Goal: Task Accomplishment & Management: Complete application form

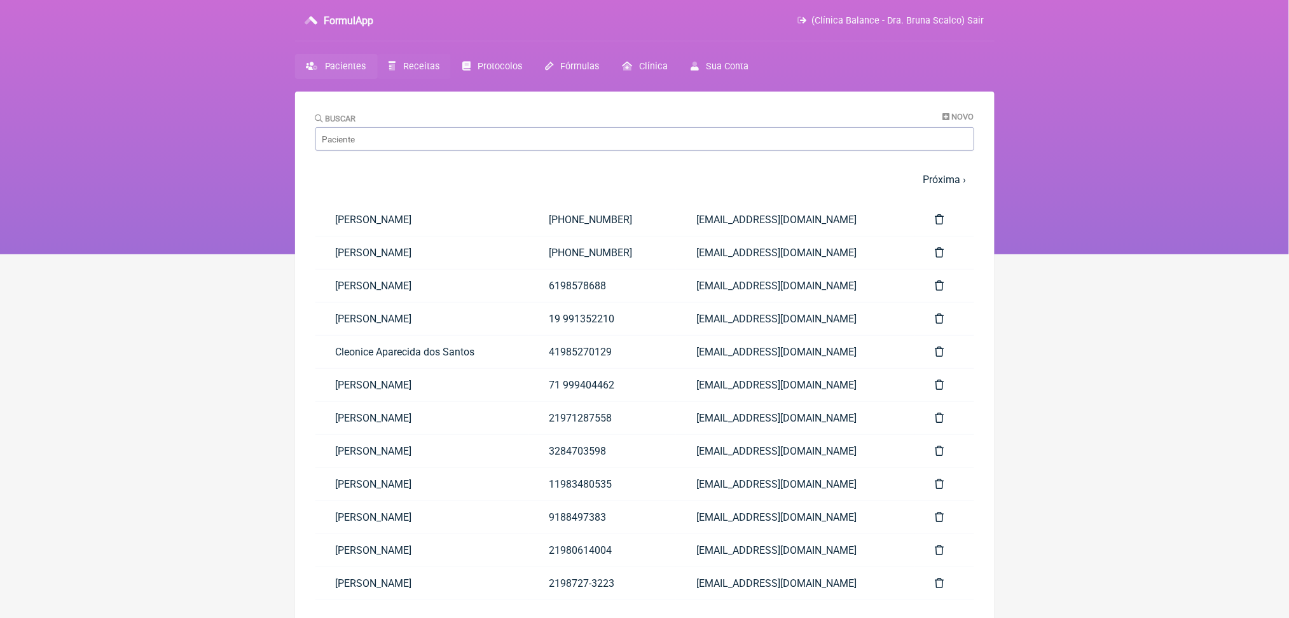
click at [439, 72] on span "Receitas" at bounding box center [421, 66] width 36 height 11
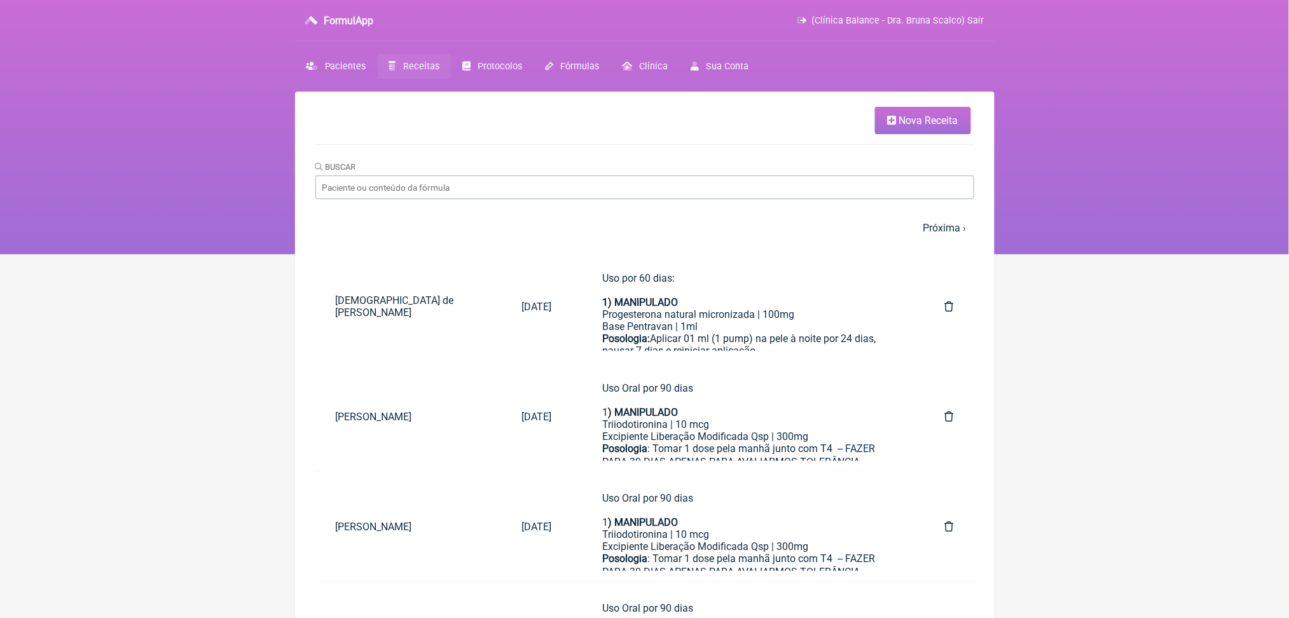
click at [876, 134] on link "Nova Receita" at bounding box center [923, 120] width 96 height 27
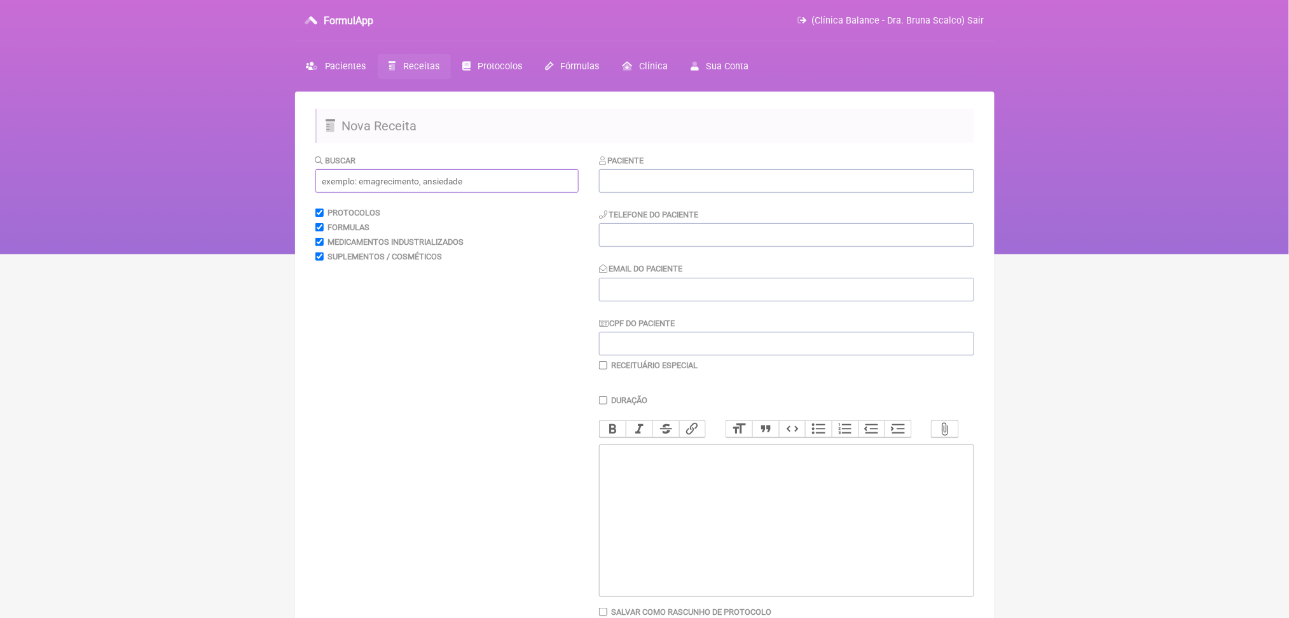
click at [476, 193] on input "text" at bounding box center [446, 181] width 263 height 24
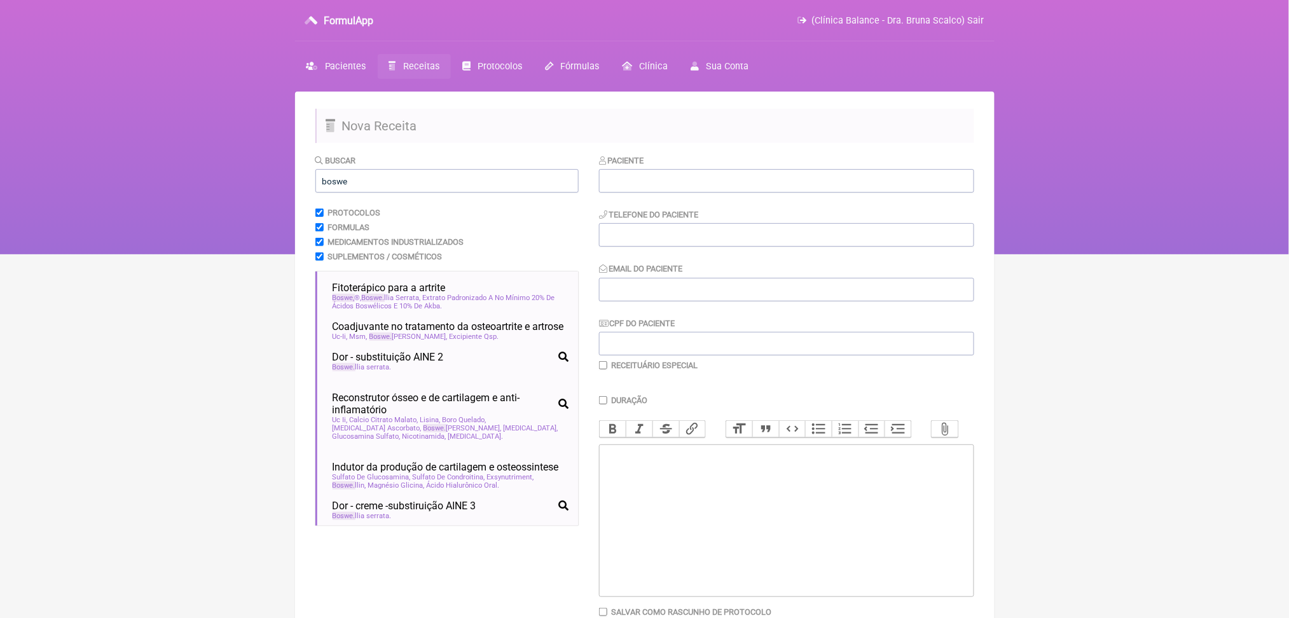
click at [245, 254] on html "FormulApp (Clínica Balance - Dra. Bruna Scalco) Sair [GEOGRAPHIC_DATA] Receitas…" at bounding box center [644, 127] width 1289 height 254
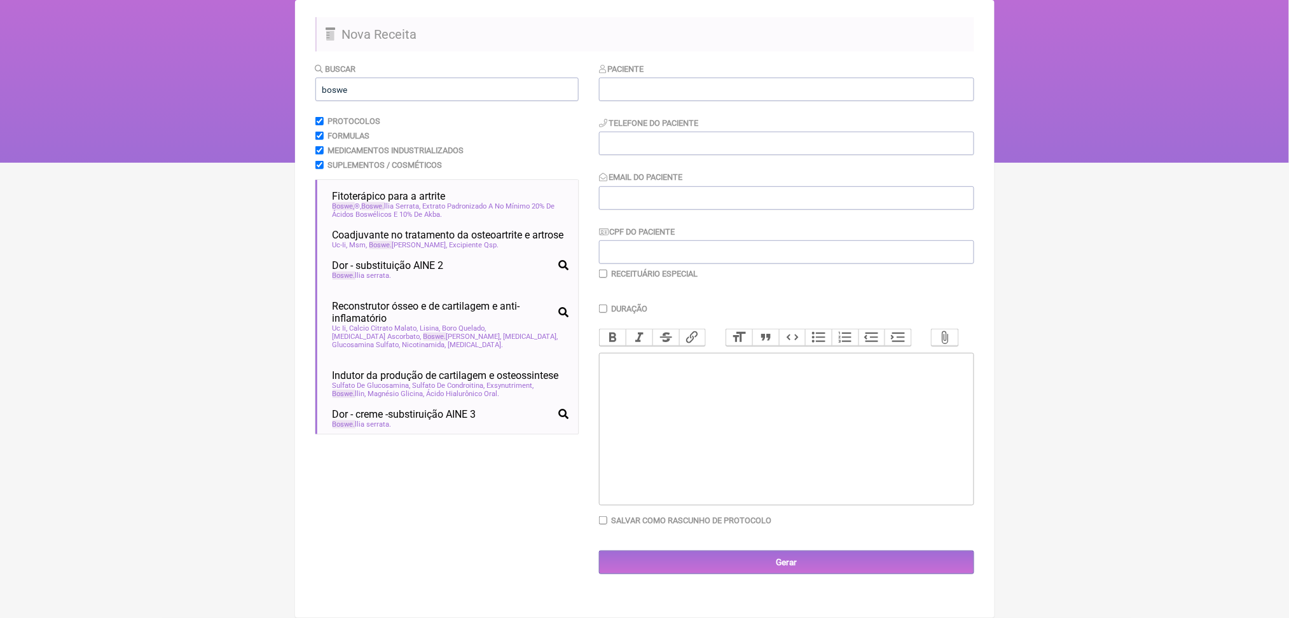
scroll to position [203, 0]
click at [461, 272] on div "Boswe llia serrata" at bounding box center [451, 276] width 236 height 8
click at [98, 95] on html "FormulApp (Clínica Balance - Dra. Bruna Scalco) Sair [GEOGRAPHIC_DATA] Receitas…" at bounding box center [644, 35] width 1289 height 254
click at [362, 78] on input "boswe" at bounding box center [446, 90] width 263 height 24
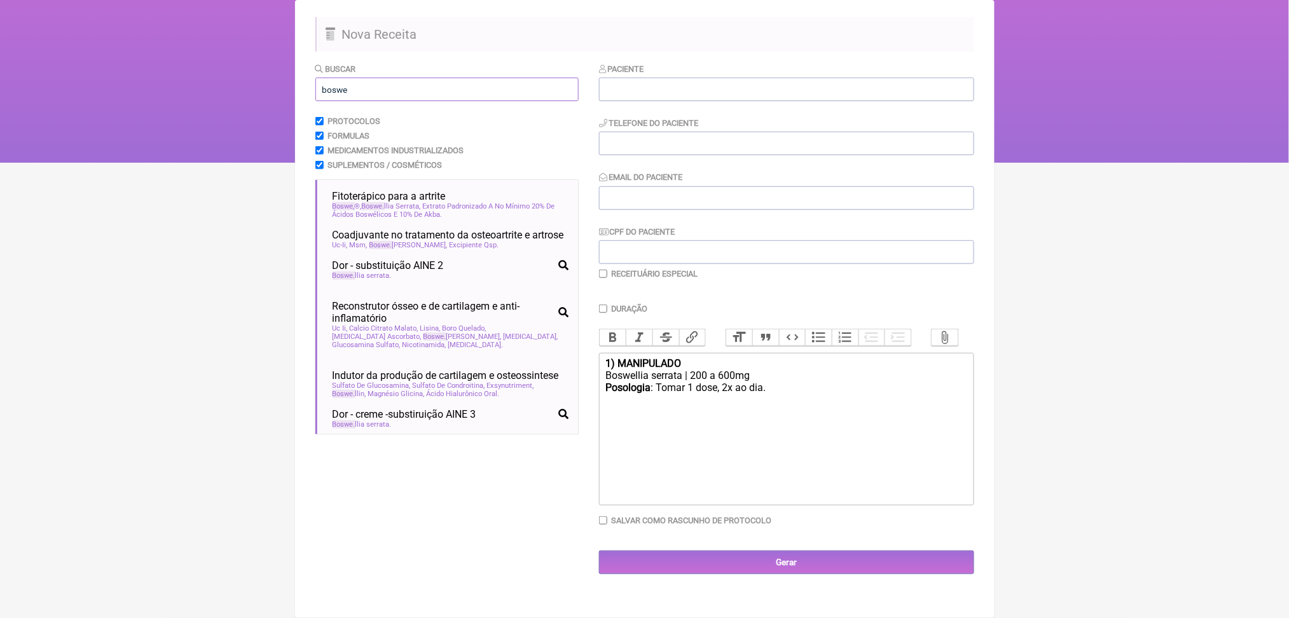
click at [362, 78] on input "boswe" at bounding box center [446, 90] width 263 height 24
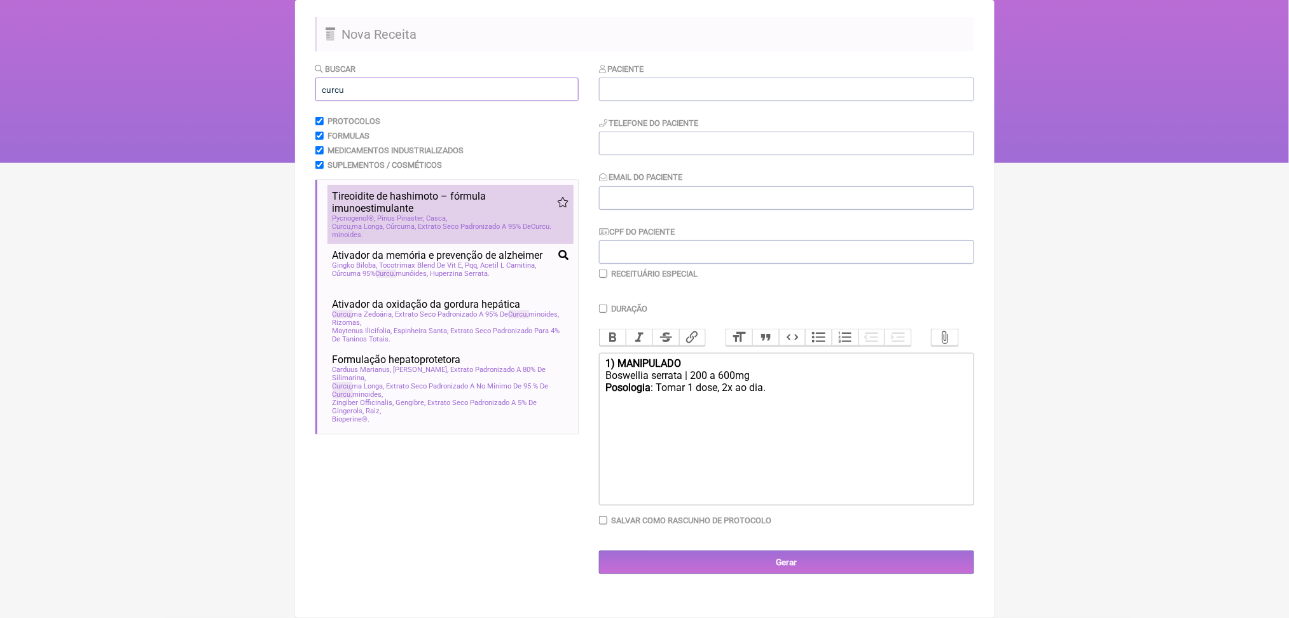
type input "curcu"
click at [424, 214] on span "Pycnogenol®, Pinus Pinaster, Casca" at bounding box center [390, 218] width 115 height 8
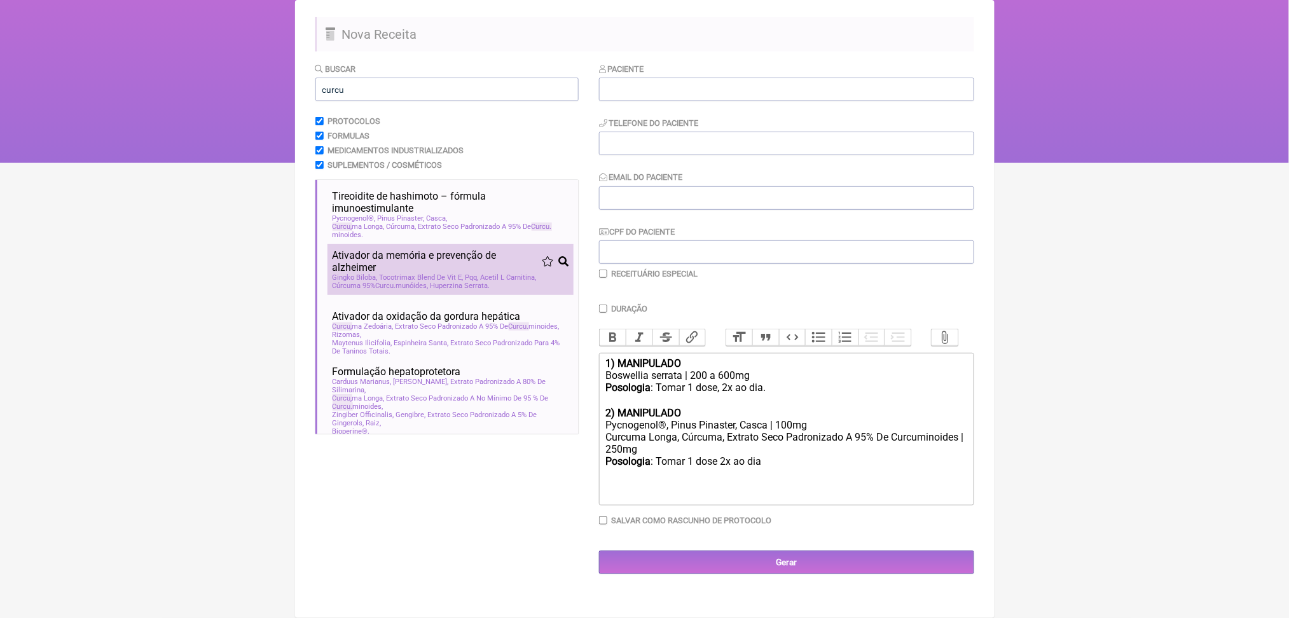
click at [431, 249] on span "Ativador da memória e prevenção de alzheimer" at bounding box center [437, 261] width 209 height 24
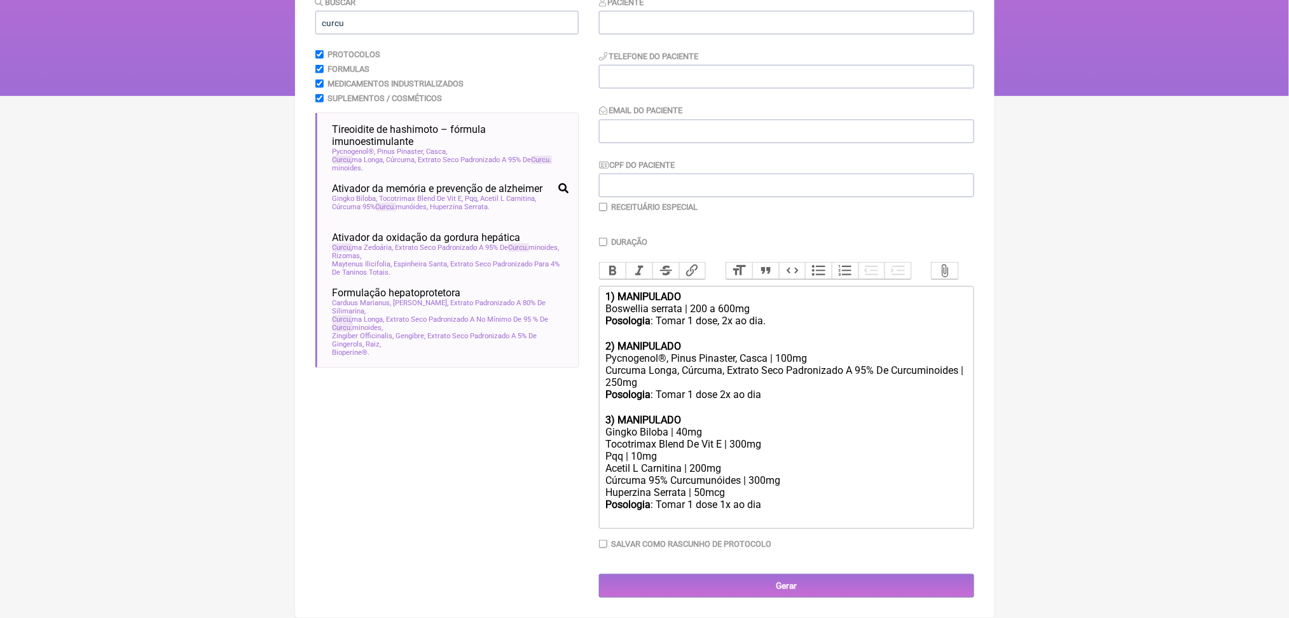
scroll to position [286, 0]
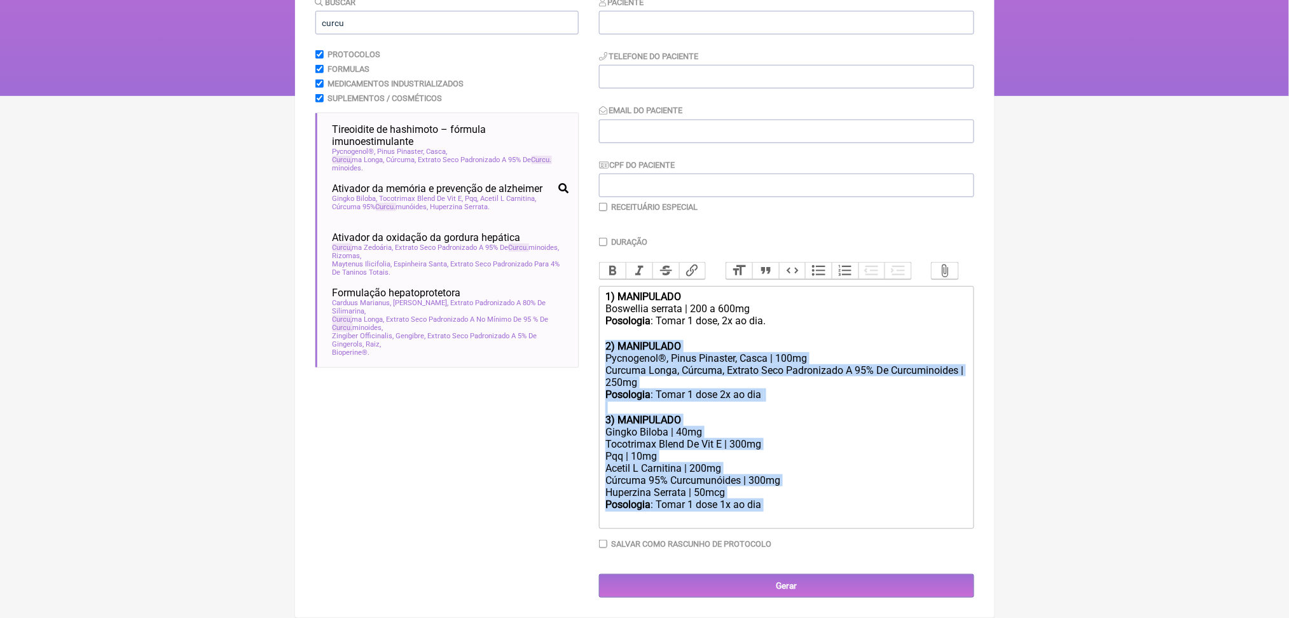
drag, startPoint x: 838, startPoint y: 535, endPoint x: 596, endPoint y: 336, distance: 312.7
click at [596, 336] on form "Buscar curcu Protocolos Formulas Medicamentos Industrializados Suplementos / Co…" at bounding box center [644, 297] width 659 height 602
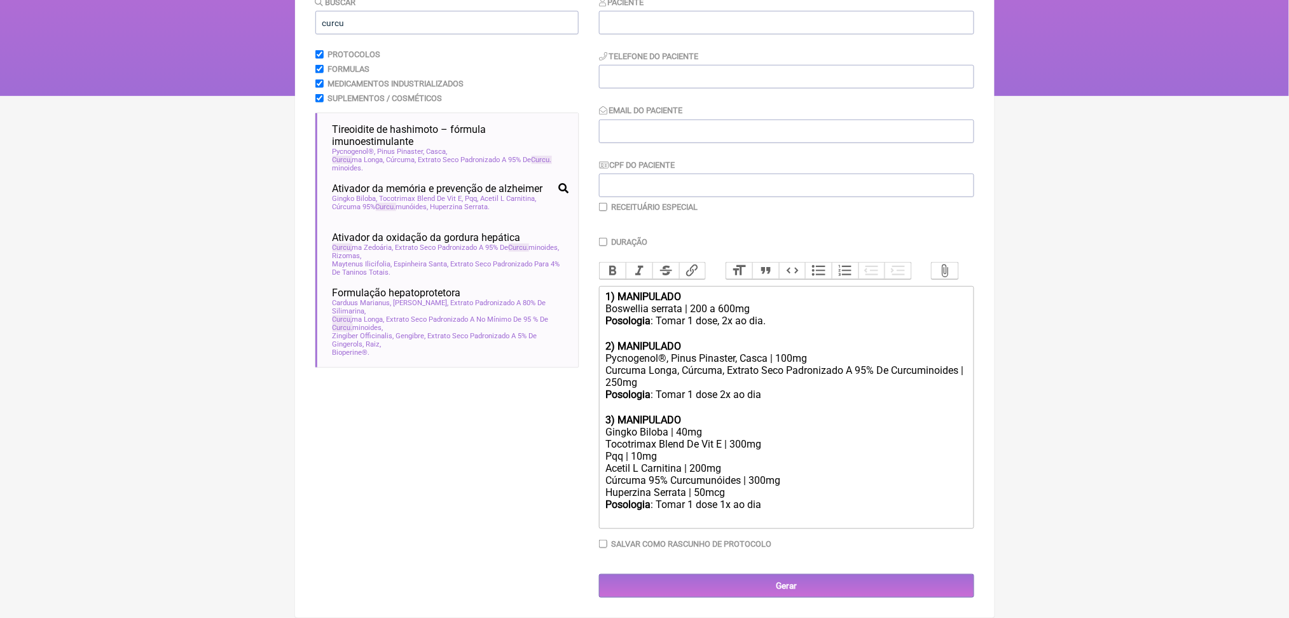
type trix-editor "<div><strong>1) MANIPULADO</strong></div><div>Boswellia serrata | 200 a 600mg</…"
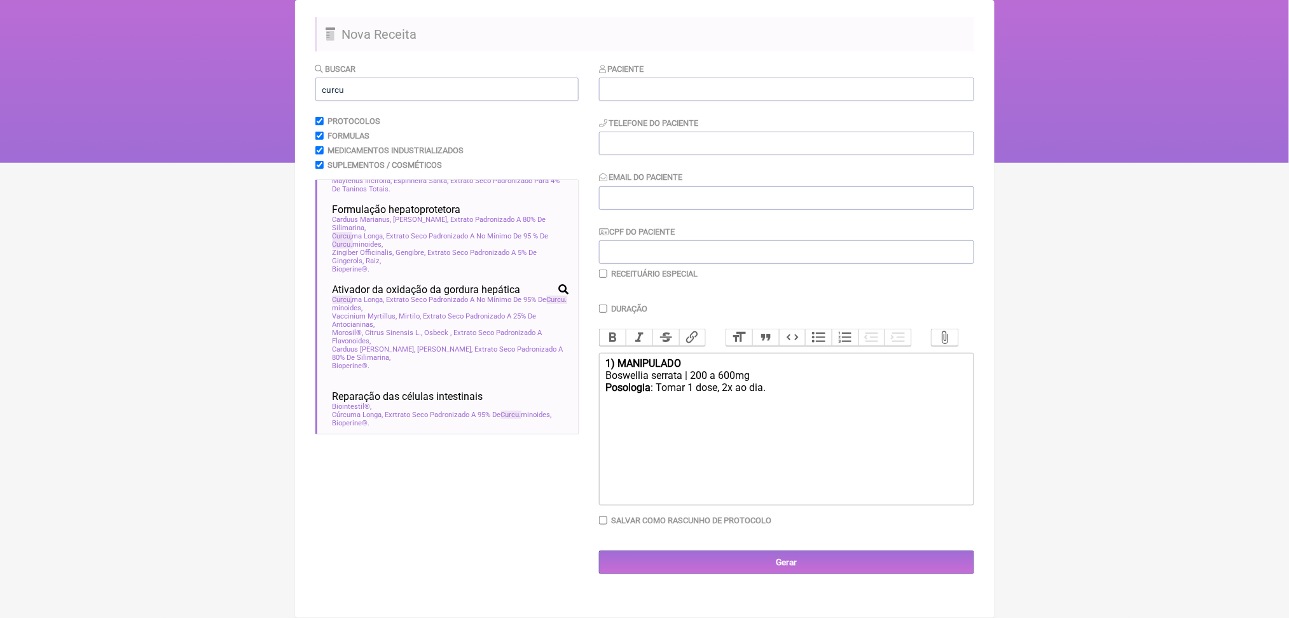
scroll to position [166, 0]
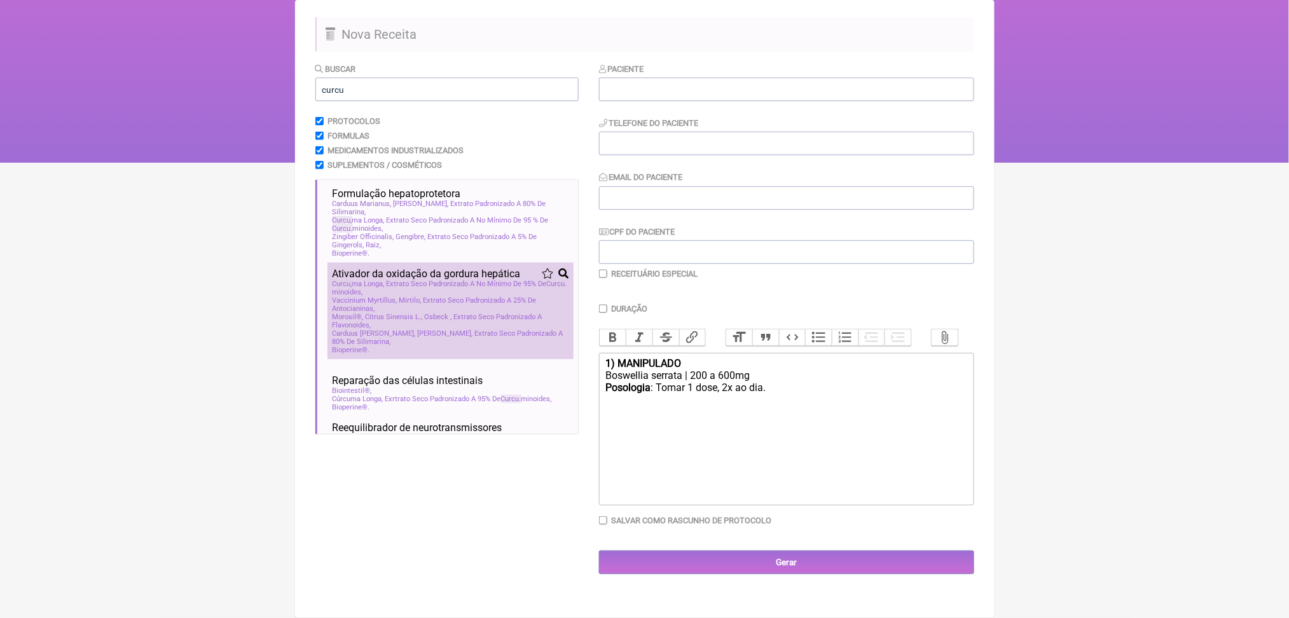
click at [436, 280] on span "Ativador da oxidação da gordura hepática" at bounding box center [427, 274] width 188 height 12
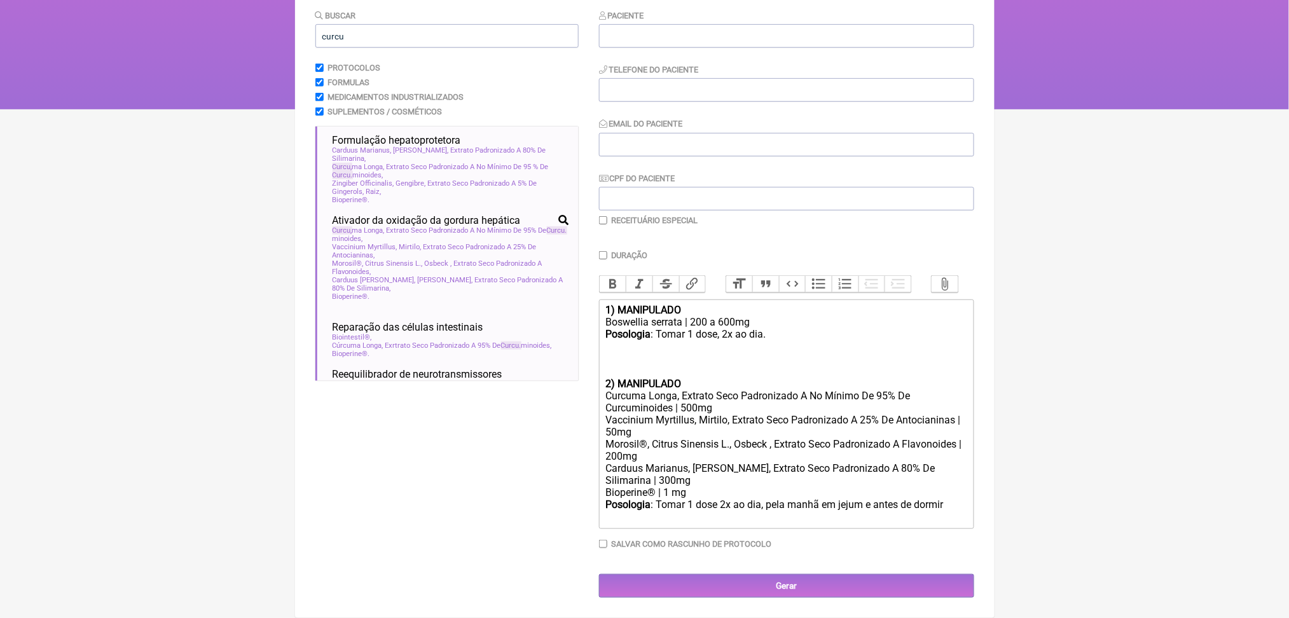
click at [574, 78] on div "Formulas" at bounding box center [446, 83] width 263 height 10
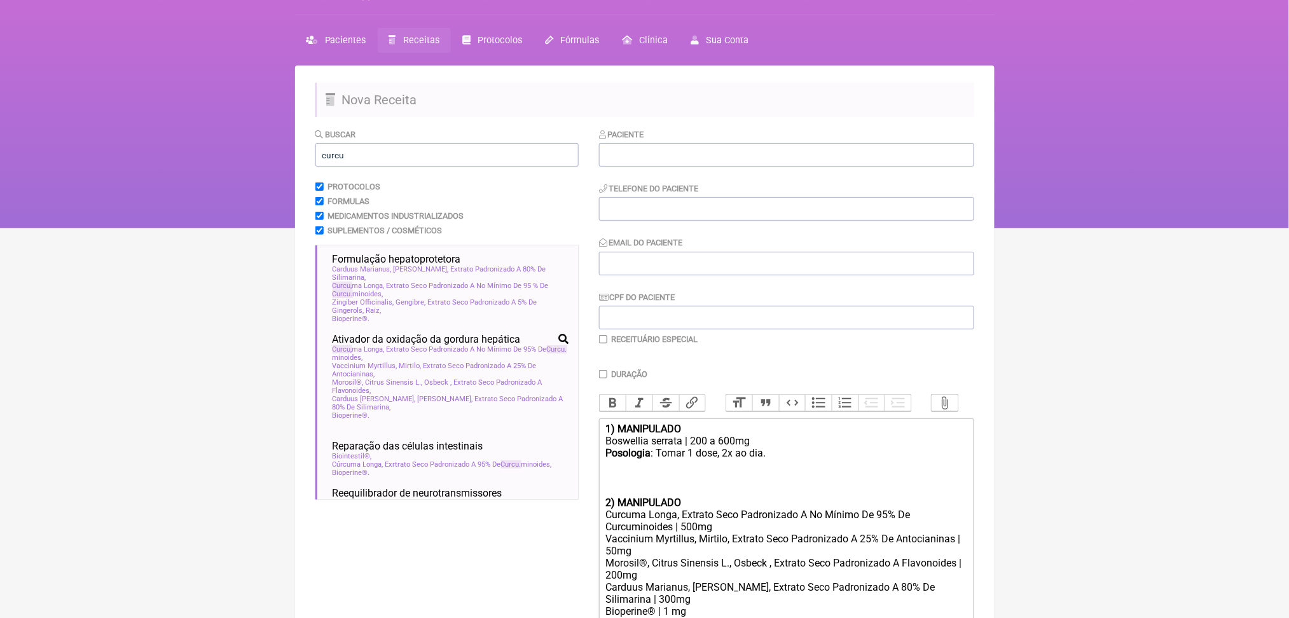
scroll to position [0, 0]
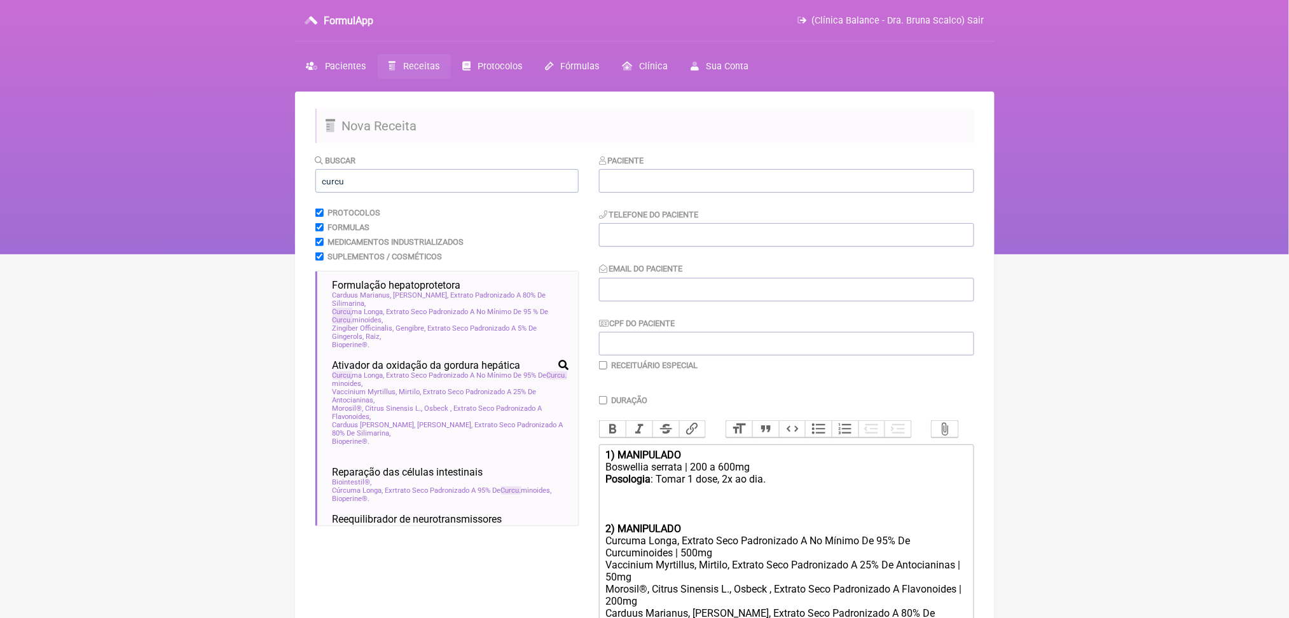
click at [439, 79] on link "Receitas" at bounding box center [414, 66] width 73 height 25
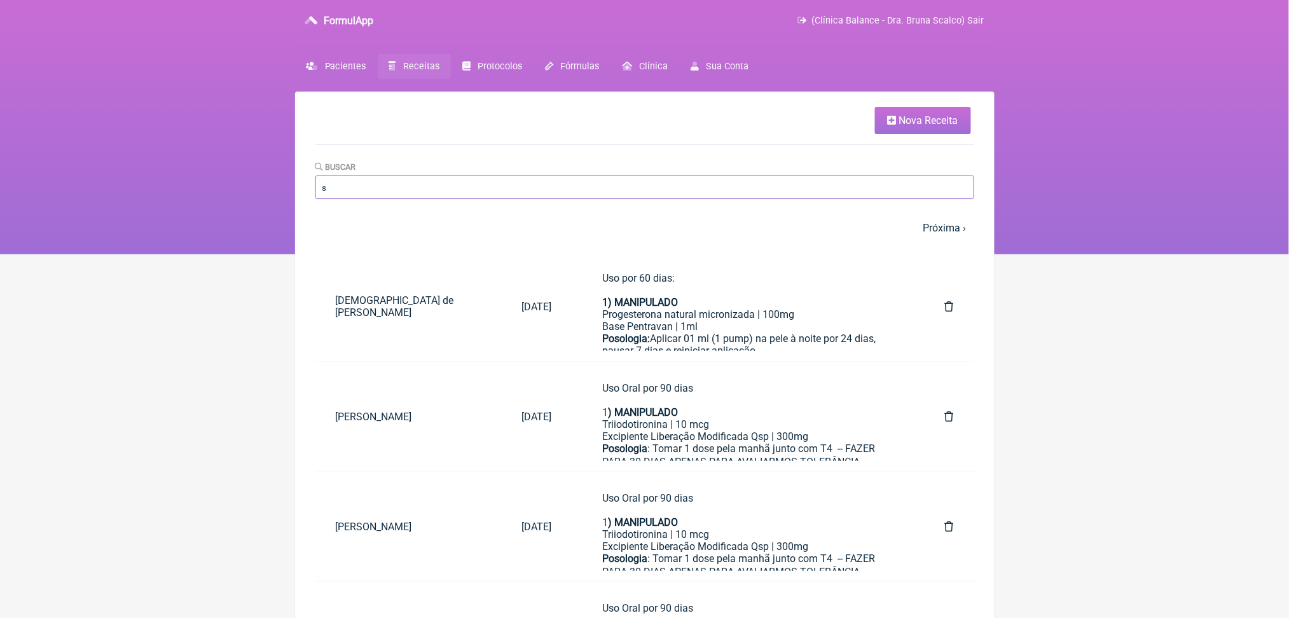
click at [511, 199] on input "s" at bounding box center [644, 188] width 659 height 24
type input "sueli"
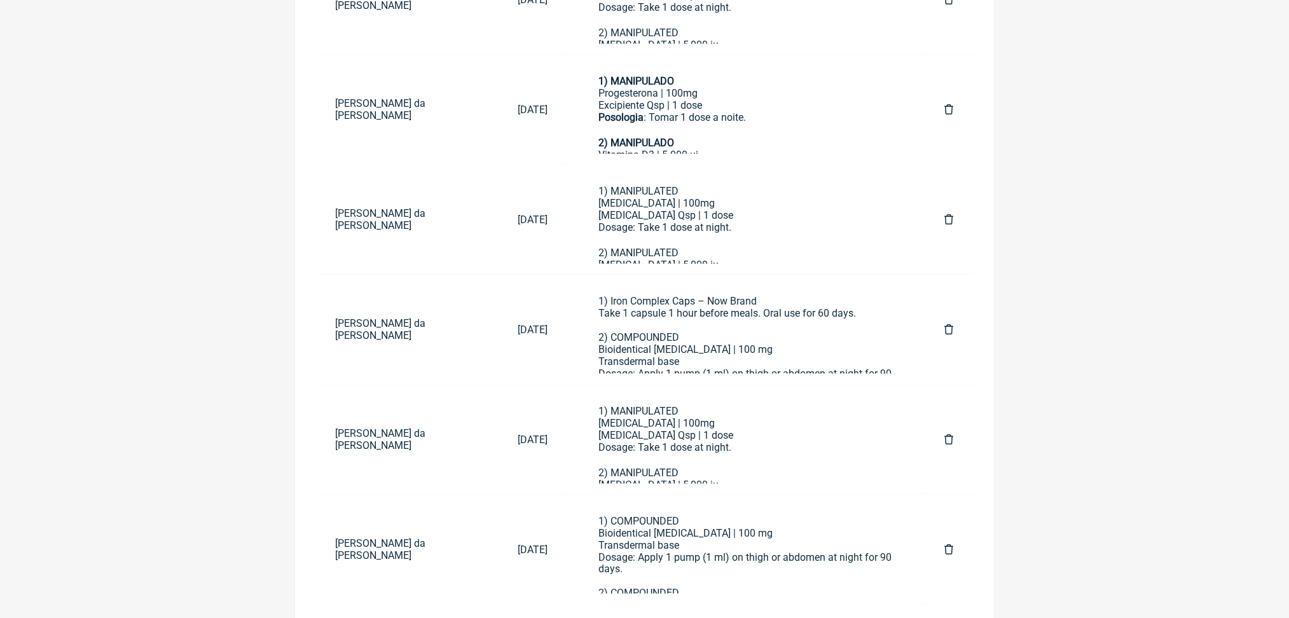
scroll to position [350, 0]
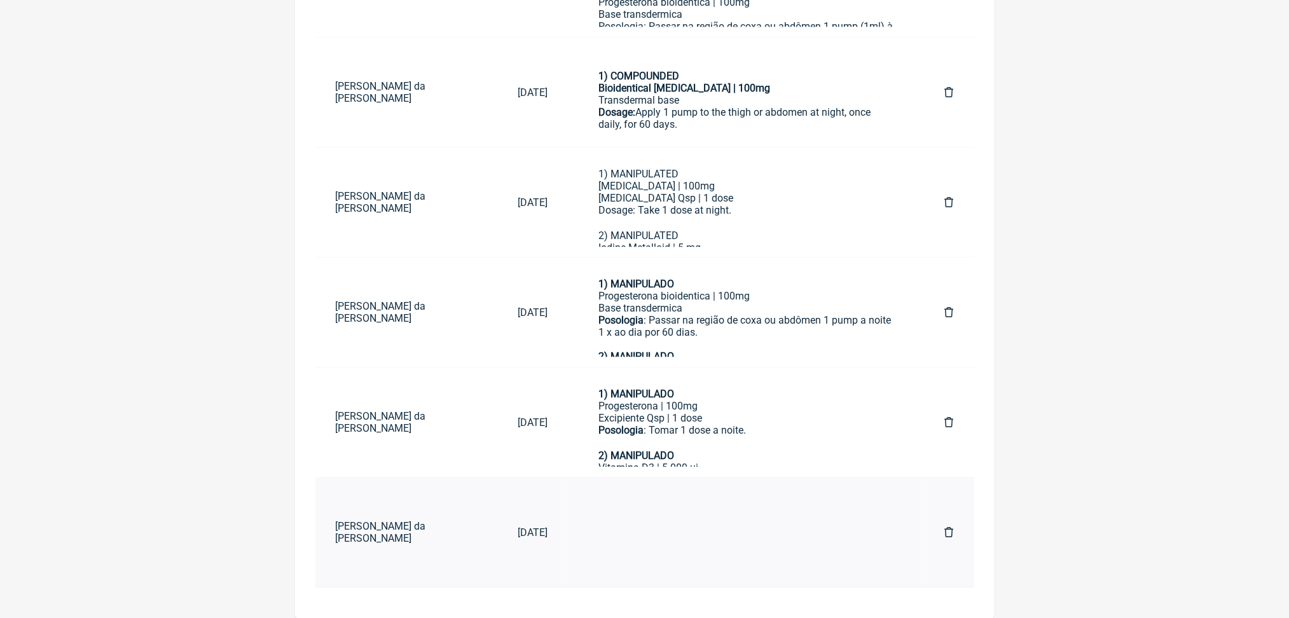
scroll to position [949, 0]
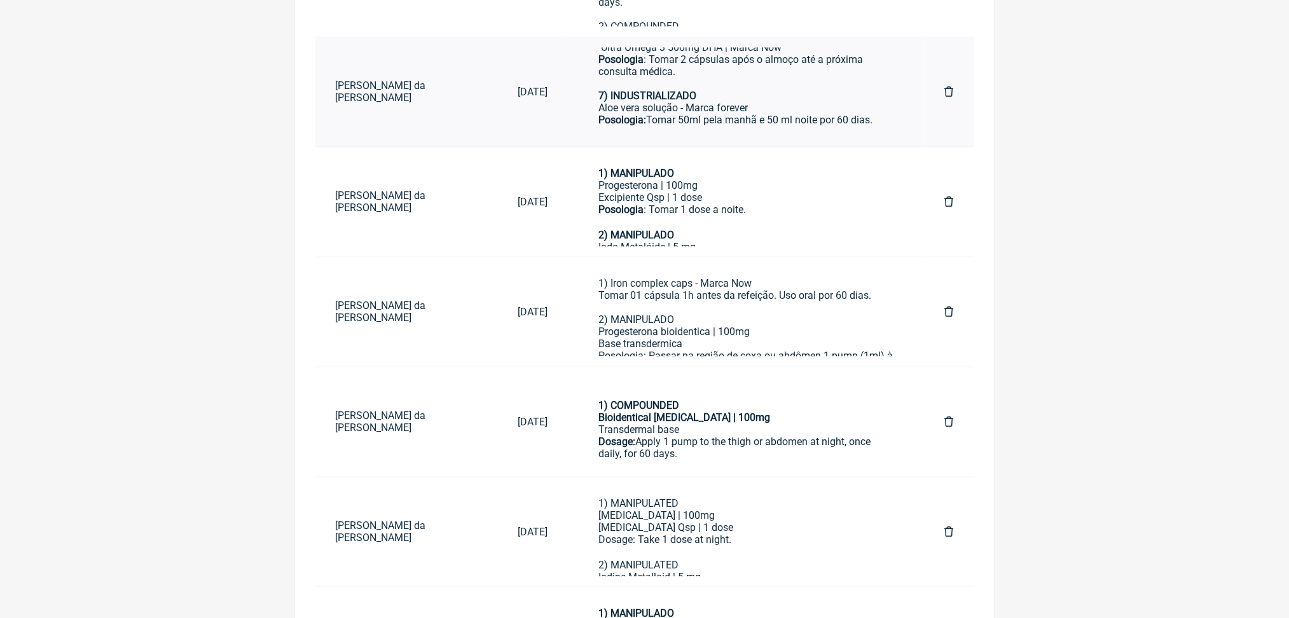
scroll to position [919, 0]
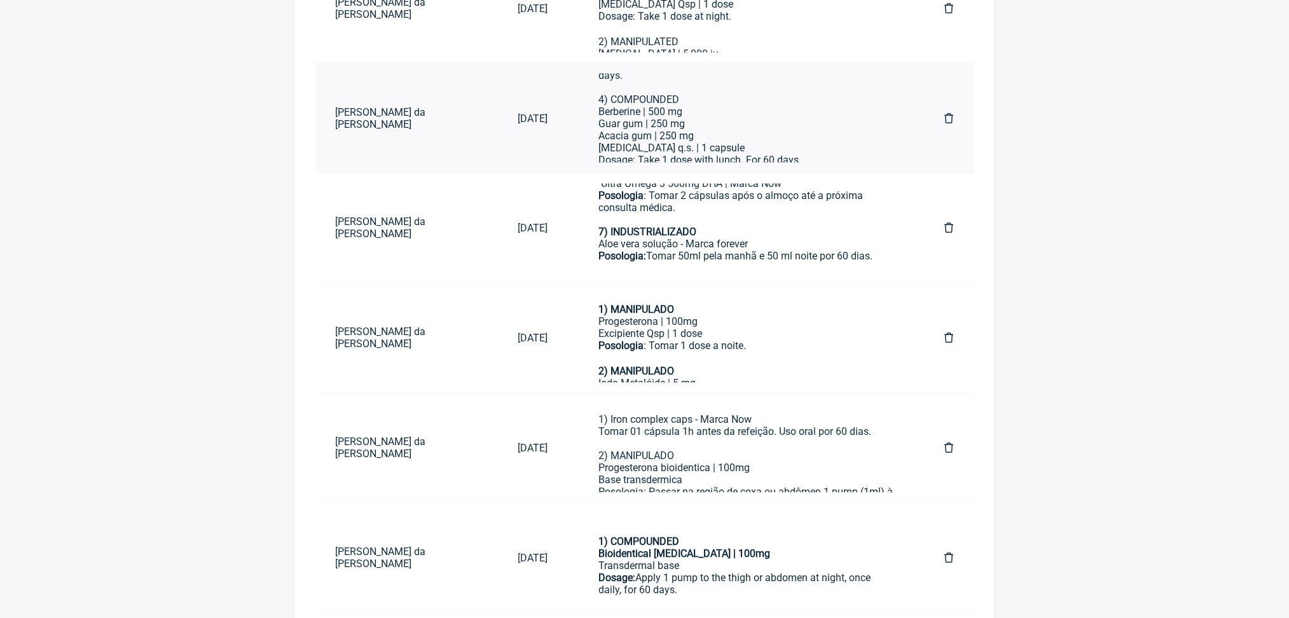
scroll to position [302, 0]
